Goal: Information Seeking & Learning: Learn about a topic

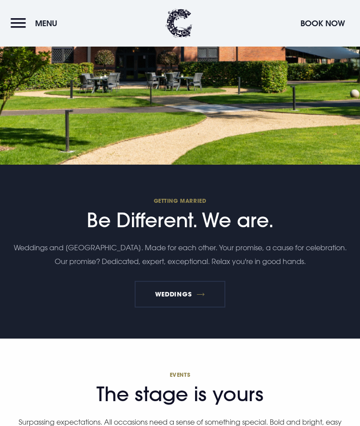
scroll to position [2587, 0]
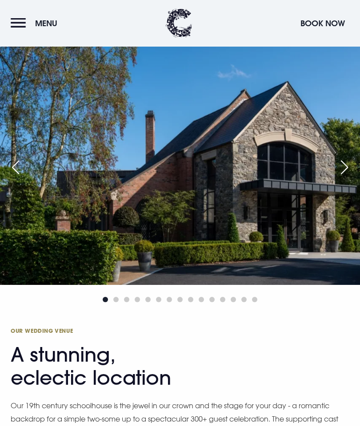
scroll to position [970, 0]
click at [339, 177] on div "Next slide" at bounding box center [344, 168] width 22 height 20
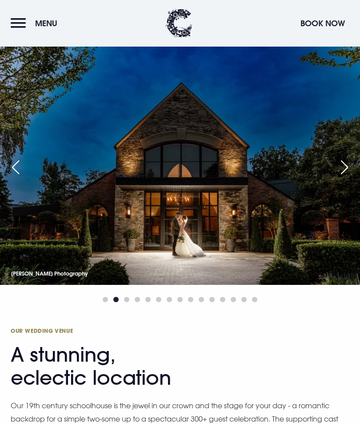
click at [340, 177] on div "Next slide" at bounding box center [344, 168] width 22 height 20
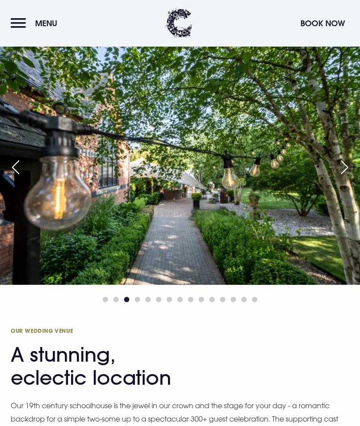
click at [342, 177] on div "Next slide" at bounding box center [344, 168] width 22 height 20
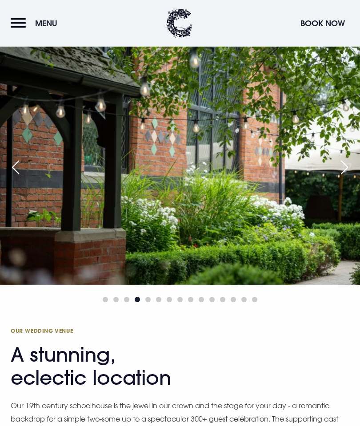
click at [343, 177] on div "Next slide" at bounding box center [344, 168] width 22 height 20
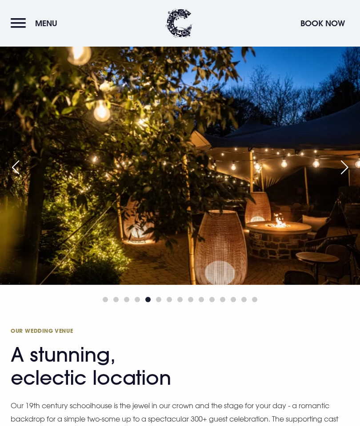
click at [340, 177] on div "Next slide" at bounding box center [344, 168] width 22 height 20
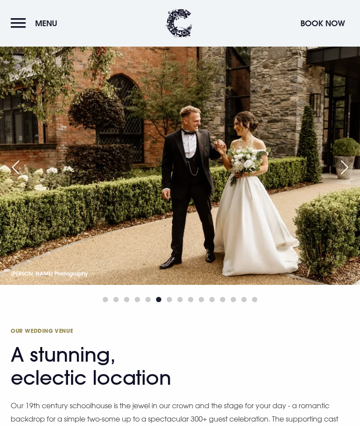
click at [345, 177] on div "Next slide" at bounding box center [344, 168] width 22 height 20
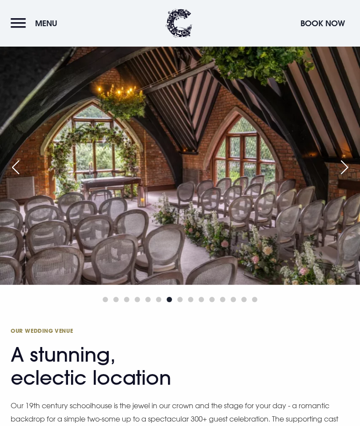
click at [340, 177] on div "Next slide" at bounding box center [344, 168] width 22 height 20
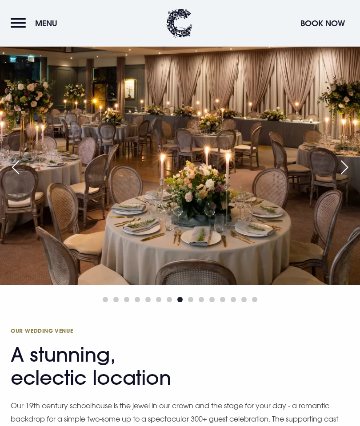
click at [342, 177] on div "Next slide" at bounding box center [344, 168] width 22 height 20
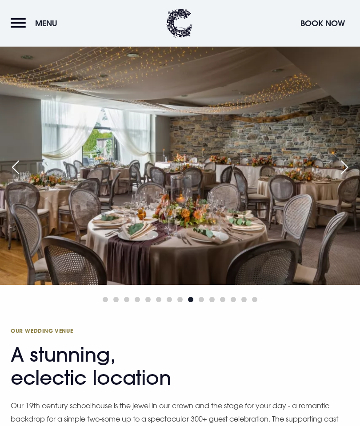
click at [341, 177] on div "Next slide" at bounding box center [344, 168] width 22 height 20
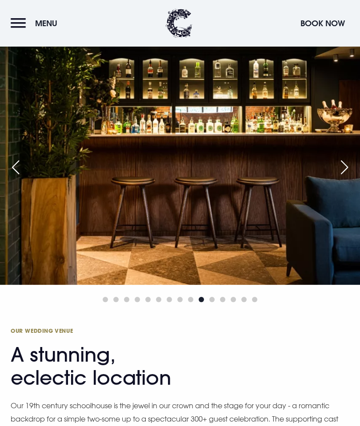
click at [337, 177] on div "Next slide" at bounding box center [344, 168] width 22 height 20
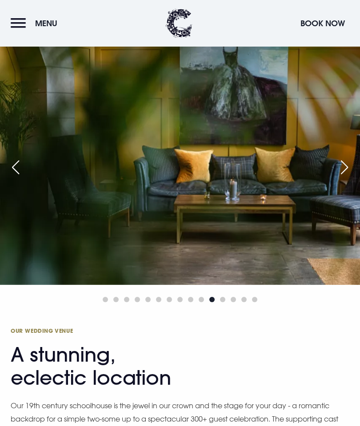
click at [345, 177] on div "Next slide" at bounding box center [344, 168] width 22 height 20
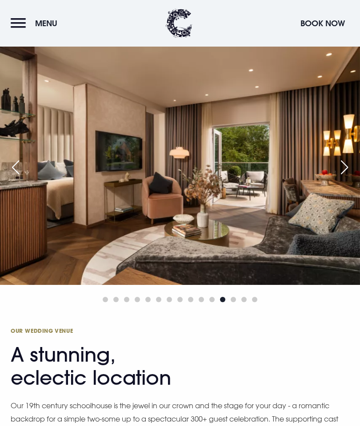
click at [342, 177] on div "Next slide" at bounding box center [344, 168] width 22 height 20
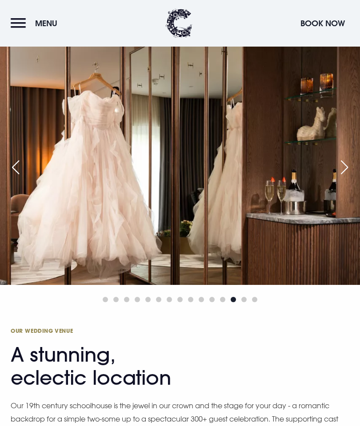
click at [343, 177] on div "Next slide" at bounding box center [344, 168] width 22 height 20
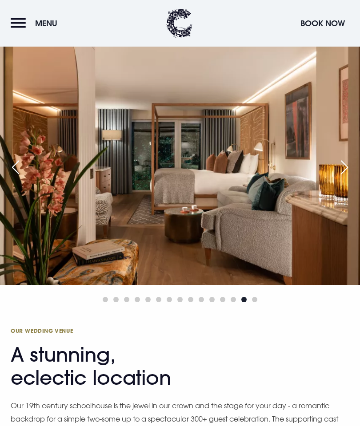
click at [337, 177] on div "Next slide" at bounding box center [344, 168] width 22 height 20
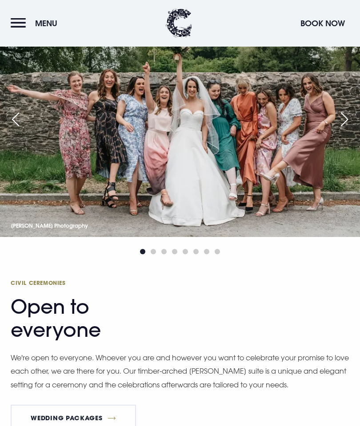
scroll to position [1518, 0]
click at [342, 129] on div "Next slide" at bounding box center [344, 120] width 22 height 20
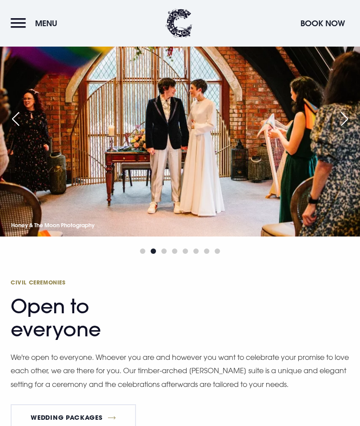
click at [346, 129] on div "Next slide" at bounding box center [344, 119] width 22 height 20
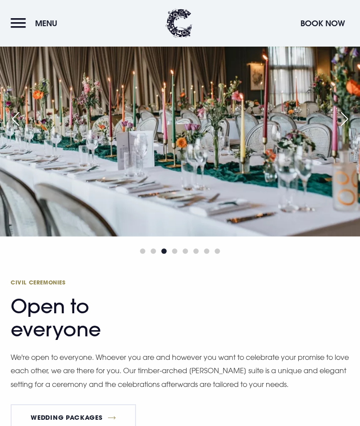
click at [343, 129] on div "Next slide" at bounding box center [344, 119] width 22 height 20
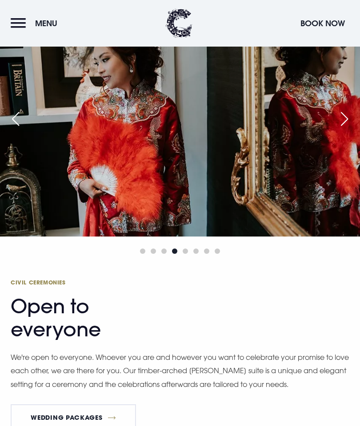
click at [345, 129] on div "Next slide" at bounding box center [344, 119] width 22 height 20
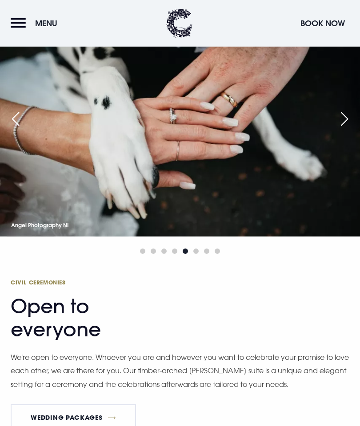
click at [342, 129] on div "Next slide" at bounding box center [344, 119] width 22 height 20
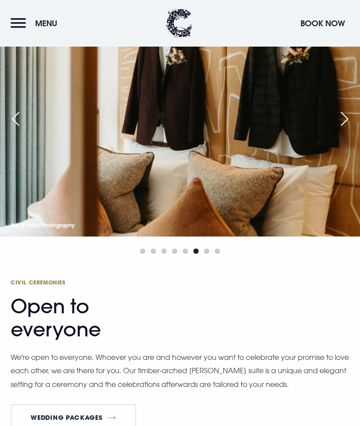
click at [16, 129] on div "Previous slide" at bounding box center [15, 119] width 22 height 20
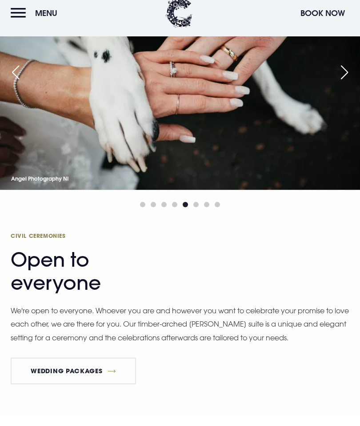
click at [345, 92] on div "Next slide" at bounding box center [344, 83] width 22 height 20
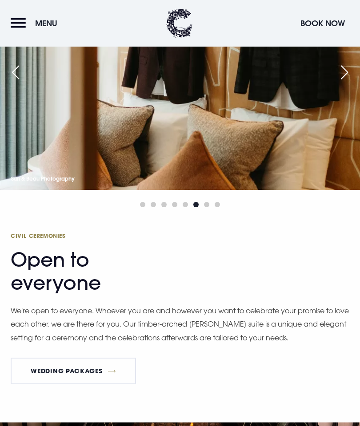
click at [349, 82] on div "Next slide" at bounding box center [344, 73] width 22 height 20
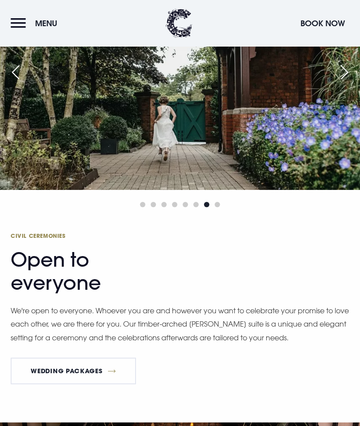
scroll to position [1564, 0]
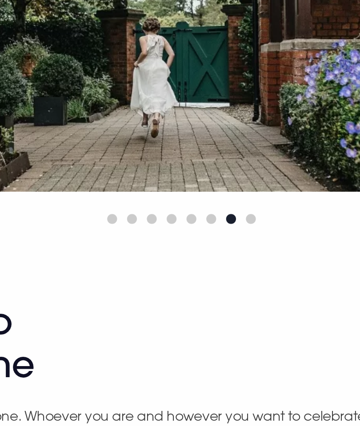
click at [185, 71] on img at bounding box center [180, 71] width 360 height 240
click at [187, 69] on img at bounding box center [180, 71] width 360 height 240
click at [136, 200] on div at bounding box center [180, 205] width 360 height 11
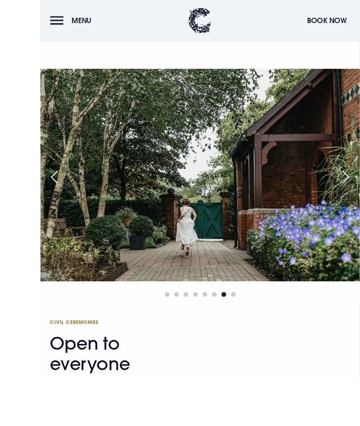
scroll to position [1481, 0]
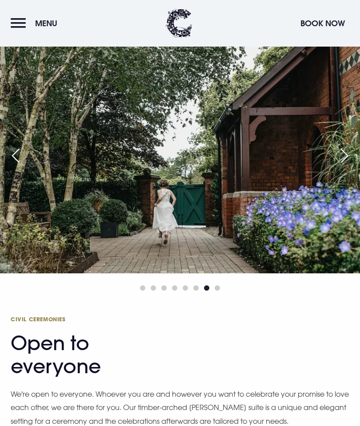
click at [341, 166] on div "Next slide" at bounding box center [344, 156] width 22 height 20
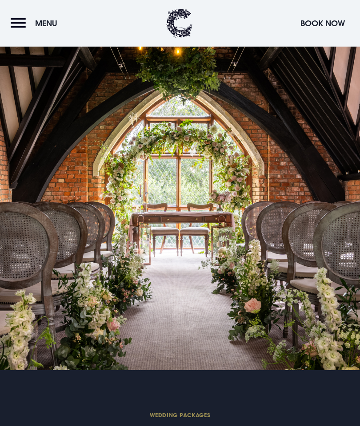
scroll to position [1957, 0]
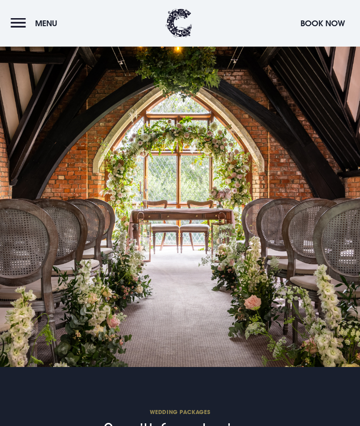
click at [343, 276] on div at bounding box center [180, 198] width 360 height 337
click at [320, 295] on div at bounding box center [180, 198] width 360 height 337
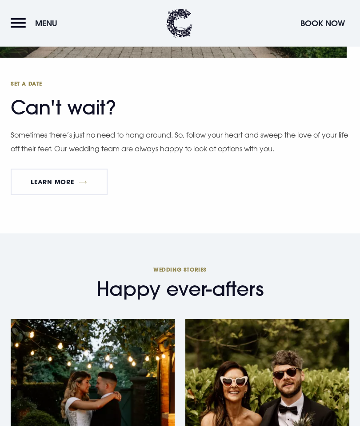
scroll to position [3280, 0]
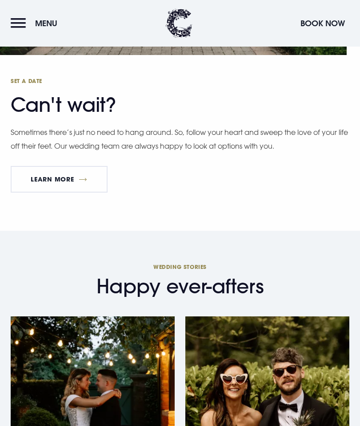
click at [59, 193] on link "Learn More" at bounding box center [59, 179] width 97 height 27
click at [23, 29] on button "Menu" at bounding box center [36, 23] width 51 height 19
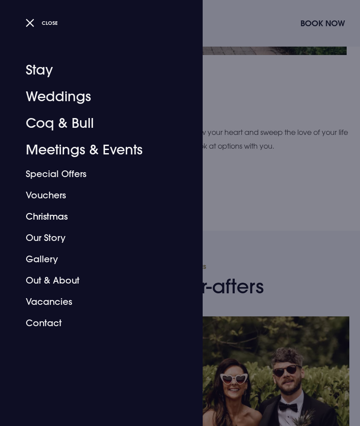
click at [45, 215] on link "Christmas" at bounding box center [96, 216] width 140 height 21
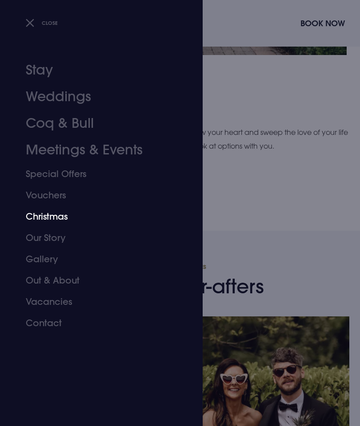
click at [48, 278] on link "Out & About" at bounding box center [96, 280] width 140 height 21
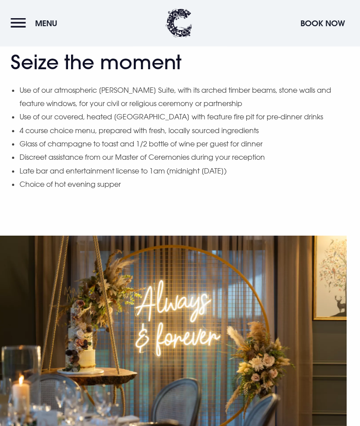
scroll to position [827, 0]
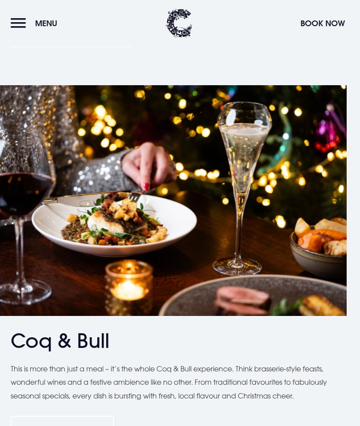
scroll to position [1788, 0]
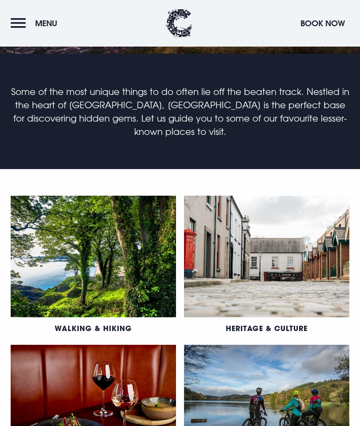
scroll to position [92, 0]
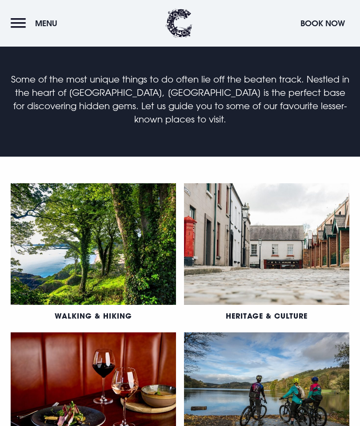
click at [95, 313] on link "Walking & Hiking" at bounding box center [93, 315] width 77 height 9
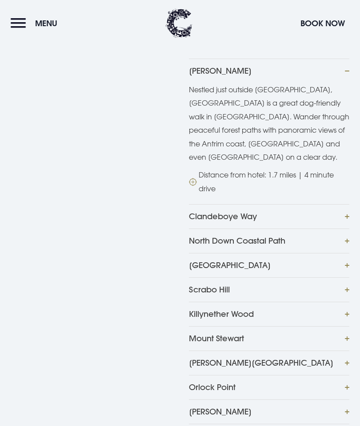
scroll to position [251, 0]
click at [240, 219] on button "Clandeboye Way" at bounding box center [269, 216] width 160 height 24
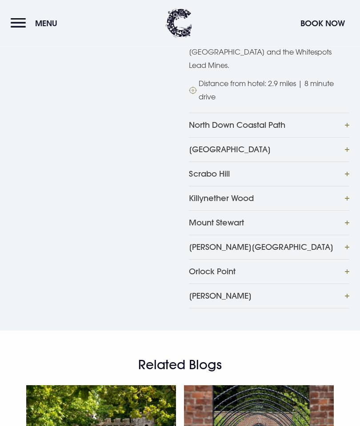
scroll to position [502, 0]
click at [347, 189] on button "Killynether Wood" at bounding box center [269, 198] width 160 height 24
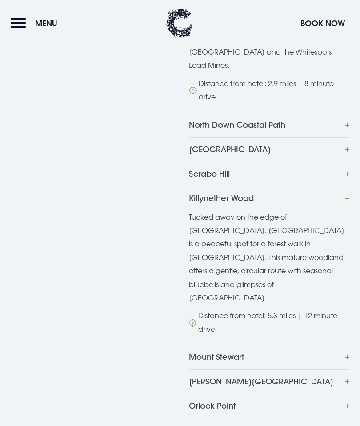
click at [349, 369] on button "Redburn Country Park" at bounding box center [269, 381] width 160 height 24
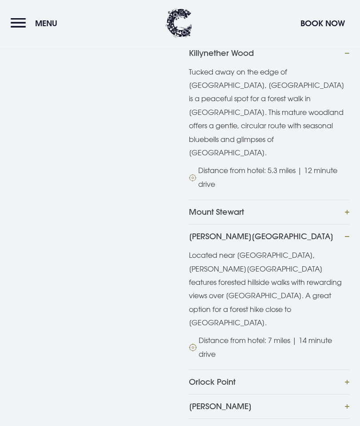
scroll to position [647, 0]
click at [343, 370] on button "Orlock Point" at bounding box center [269, 382] width 160 height 24
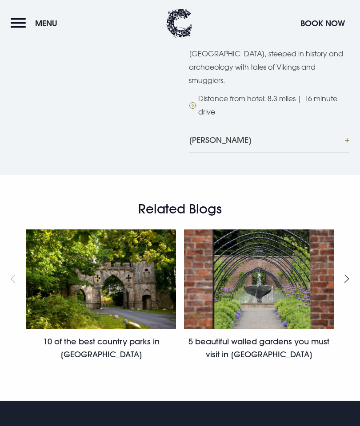
scroll to position [1006, 0]
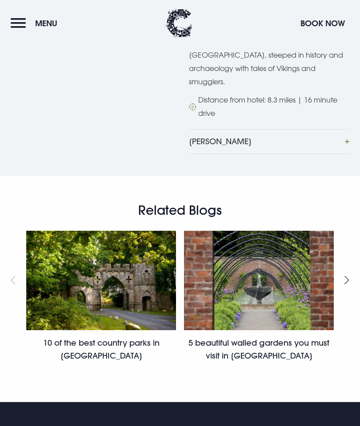
click at [102, 338] on link "10 of the best country parks in Northern Ireland" at bounding box center [101, 349] width 116 height 23
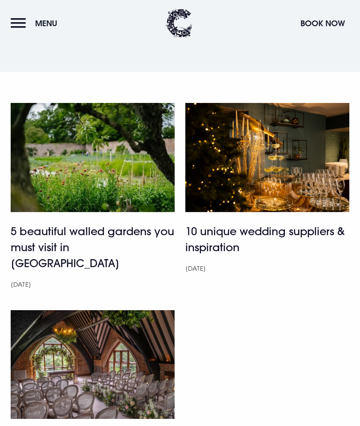
scroll to position [4298, 0]
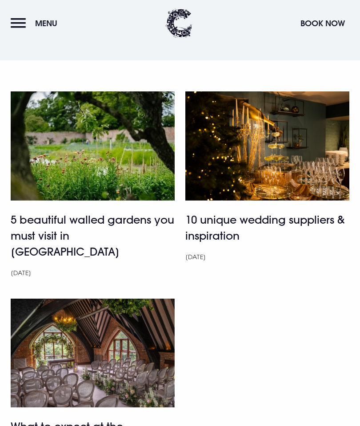
click at [226, 212] on h4 "10 unique wedding suppliers & inspiration" at bounding box center [267, 228] width 164 height 32
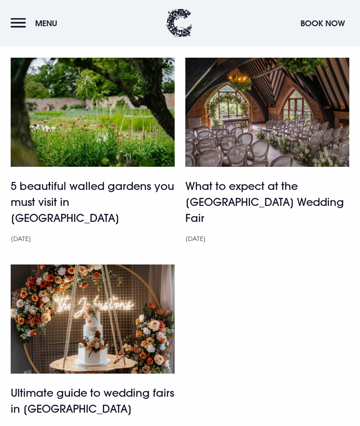
scroll to position [4014, 0]
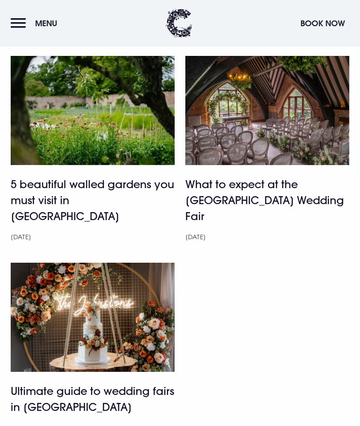
click at [237, 176] on h4 "What to expect at the [GEOGRAPHIC_DATA] Wedding Fair" at bounding box center [267, 200] width 164 height 48
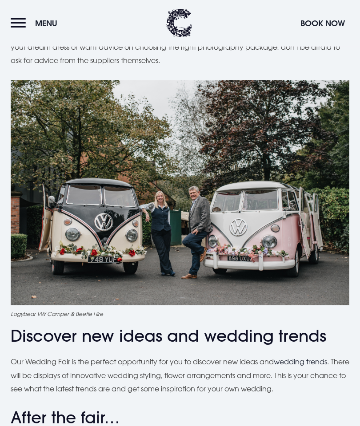
scroll to position [2965, 0]
